Goal: Transaction & Acquisition: Purchase product/service

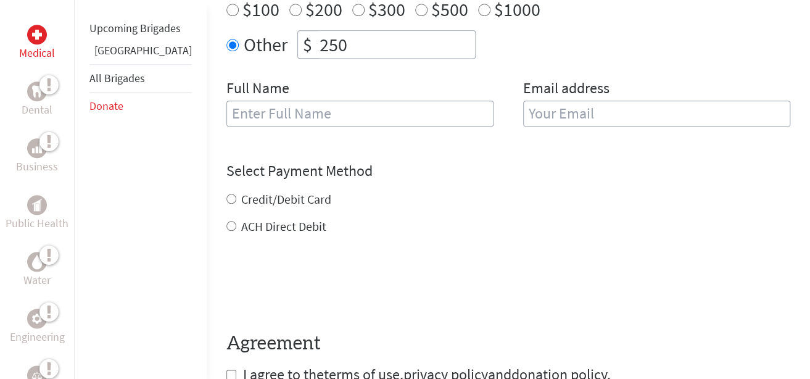
scroll to position [490, 0]
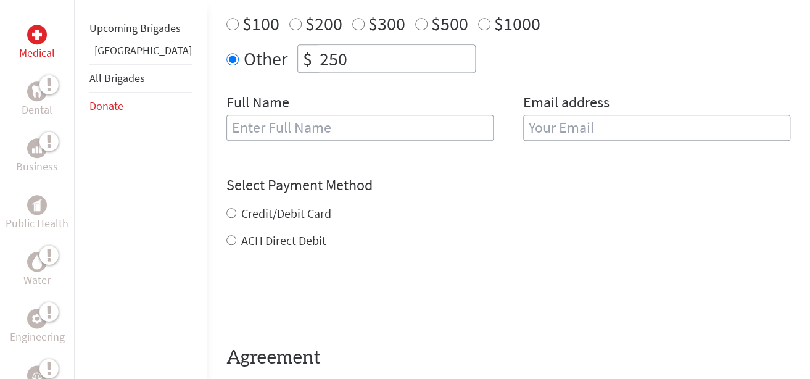
click at [255, 131] on input "text" at bounding box center [359, 128] width 267 height 26
type input "[PERSON_NAME]"
type input "[EMAIL_ADDRESS][DOMAIN_NAME]"
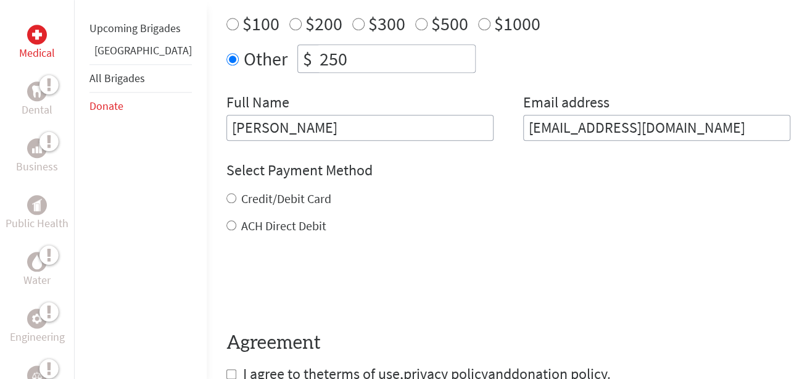
click at [267, 200] on label "Credit/Debit Card" at bounding box center [286, 198] width 90 height 15
click at [236, 200] on input "Credit/Debit Card" at bounding box center [231, 198] width 10 height 10
radio input "true"
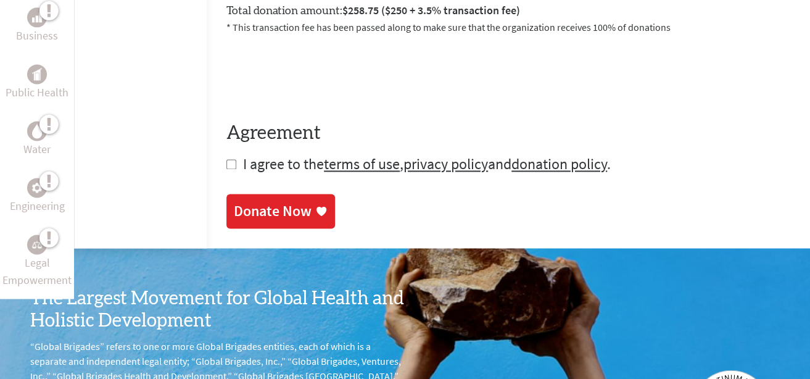
scroll to position [753, 0]
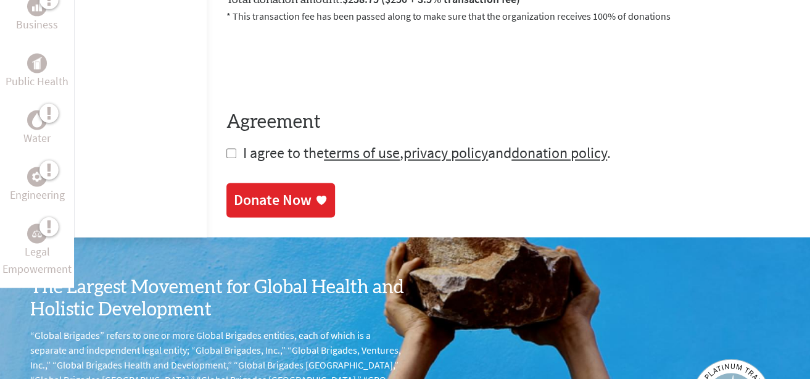
click at [226, 154] on input "checkbox" at bounding box center [231, 153] width 10 height 10
checkbox input "true"
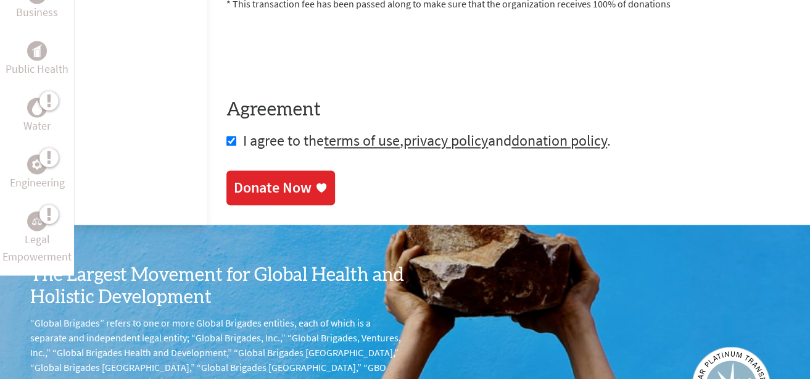
scroll to position [772, 0]
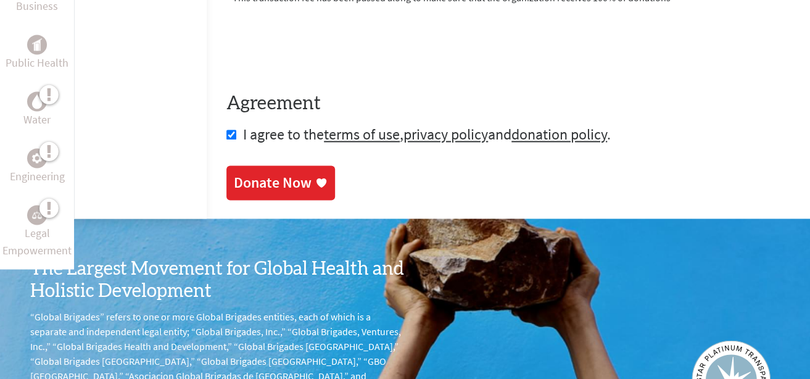
click at [234, 191] on div "Donate Now" at bounding box center [273, 183] width 78 height 20
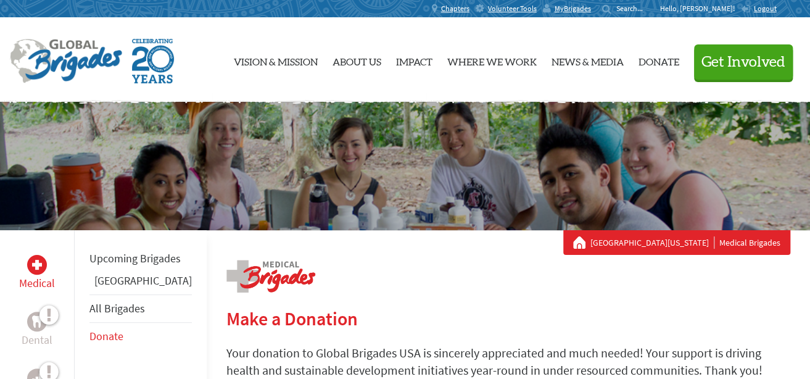
scroll to position [96, 0]
